Goal: Task Accomplishment & Management: Complete application form

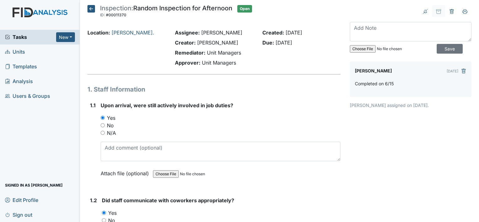
scroll to position [11043, 0]
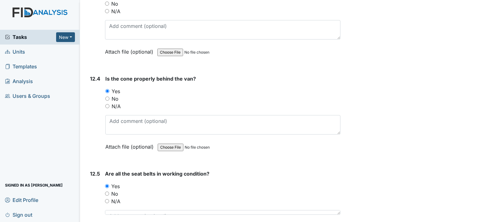
drag, startPoint x: 104, startPoint y: 211, endPoint x: 257, endPoint y: 151, distance: 164.0
click at [257, 190] on div "No" at bounding box center [222, 194] width 235 height 8
drag, startPoint x: 107, startPoint y: 207, endPoint x: 99, endPoint y: 212, distance: 9.3
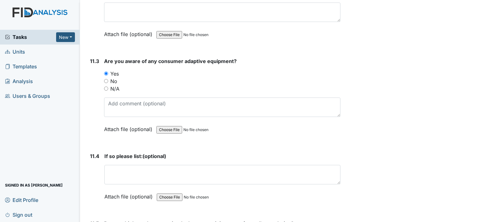
scroll to position [11043, 0]
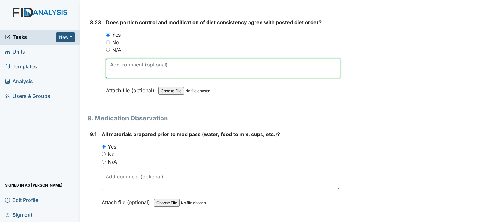
click at [171, 78] on textarea at bounding box center [223, 68] width 234 height 19
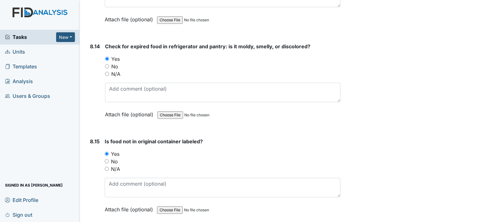
scroll to position [5881, 0]
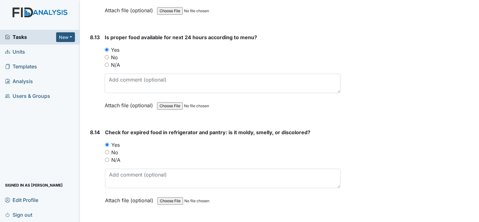
click at [173, 128] on strong "Check for expired food in refrigerator and pantry: is it moldy, smelly, or disc…" at bounding box center [222, 132] width 235 height 8
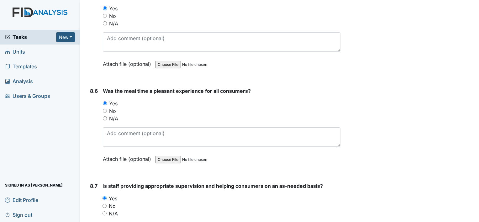
scroll to position [5176, 0]
